Goal: Task Accomplishment & Management: Complete application form

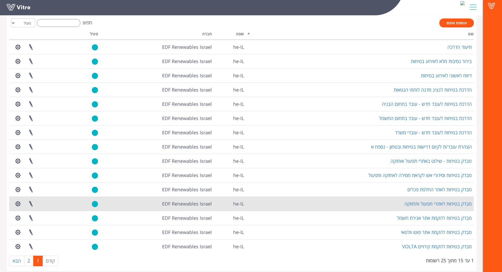
scroll to position [32, 0]
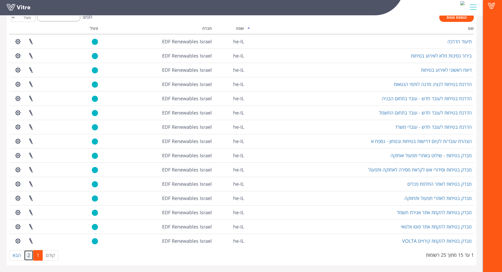
click at [31, 255] on link "2" at bounding box center [28, 255] width 9 height 11
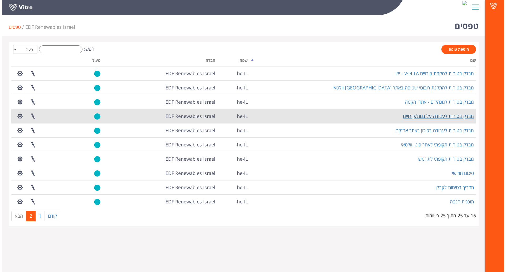
scroll to position [0, 0]
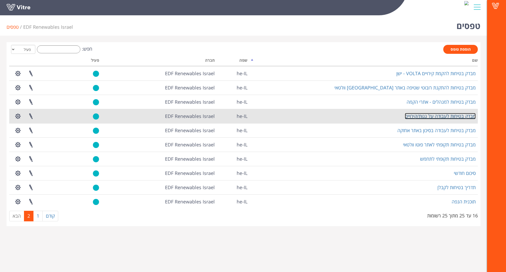
click at [446, 115] on link "מבדק בטיחות לעבודה על גגות/קירויים" at bounding box center [440, 116] width 71 height 6
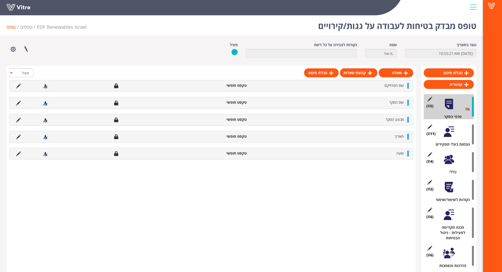
click at [448, 135] on div at bounding box center [449, 132] width 12 height 12
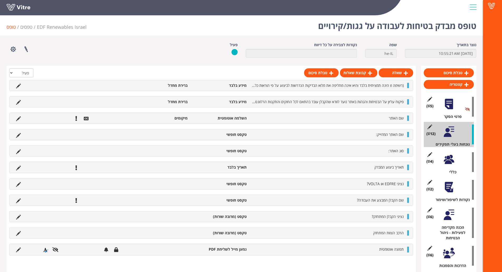
scroll to position [26, 0]
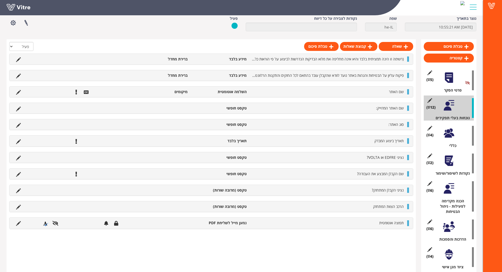
click at [448, 137] on div at bounding box center [449, 133] width 12 height 12
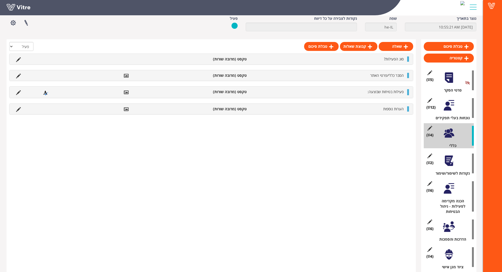
click at [446, 165] on div at bounding box center [449, 161] width 12 height 12
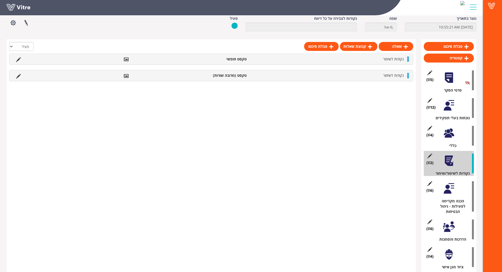
click at [449, 187] on div at bounding box center [449, 188] width 12 height 12
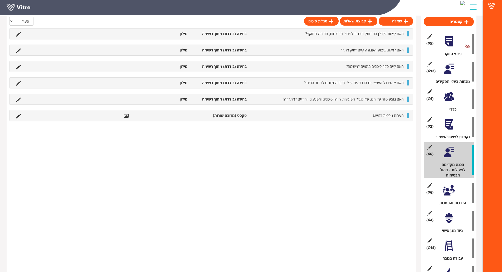
scroll to position [79, 0]
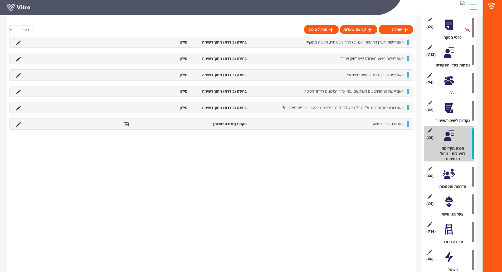
click at [452, 172] on div at bounding box center [449, 174] width 12 height 12
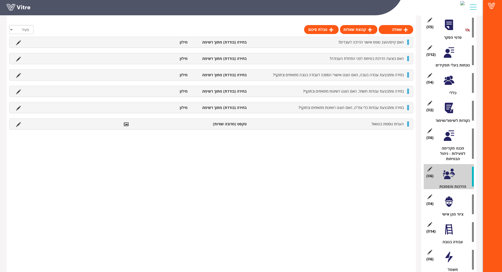
click at [447, 195] on div at bounding box center [449, 201] width 12 height 12
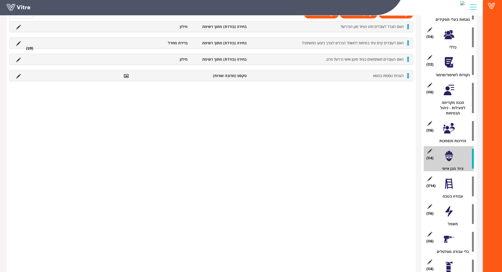
scroll to position [132, 0]
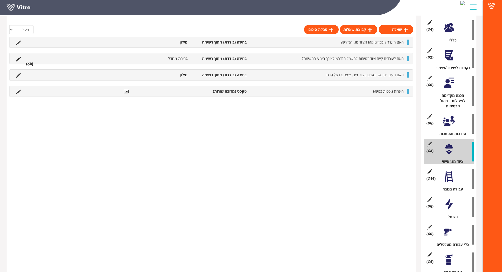
click at [451, 170] on div at bounding box center [449, 176] width 12 height 12
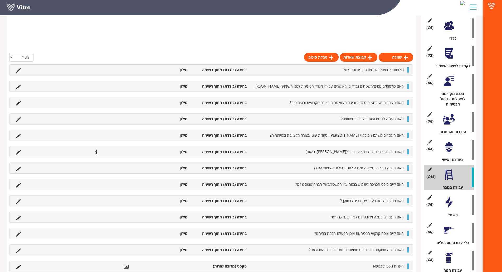
scroll to position [133, 0]
